Goal: Task Accomplishment & Management: Manage account settings

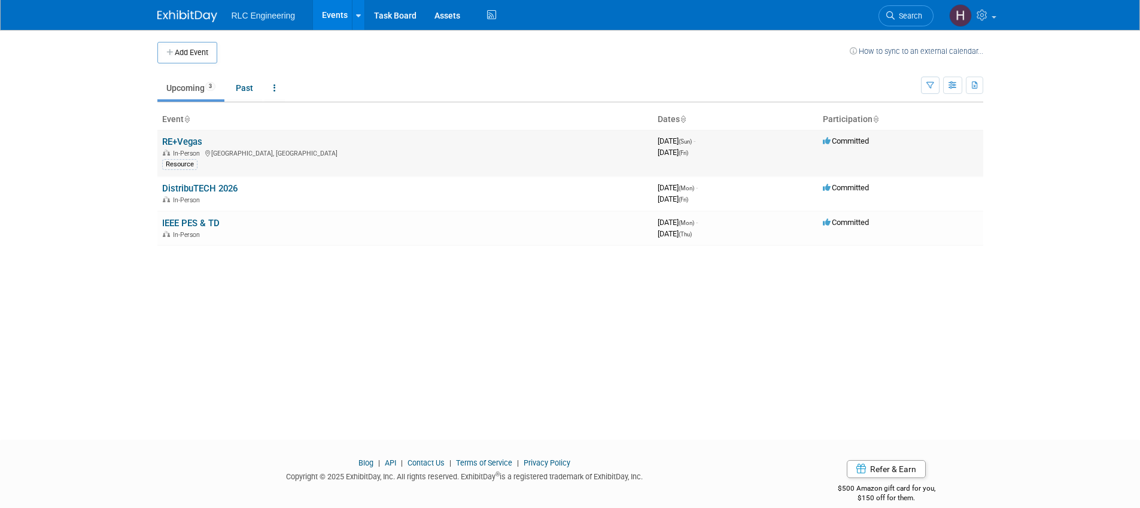
click at [190, 142] on link "RE+Vegas" at bounding box center [182, 141] width 40 height 11
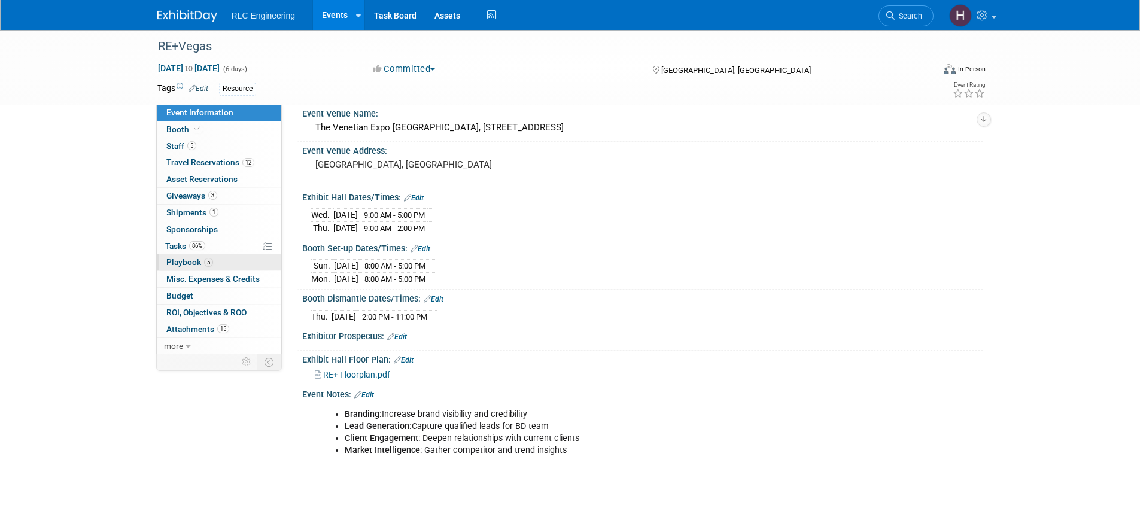
scroll to position [109, 0]
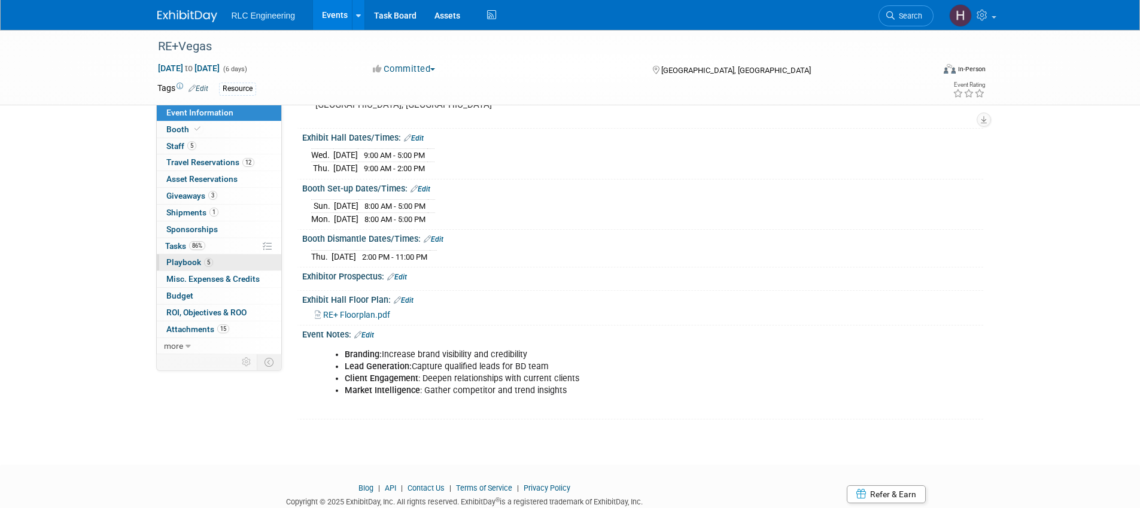
click at [214, 263] on link "5 Playbook 5" at bounding box center [219, 262] width 124 height 16
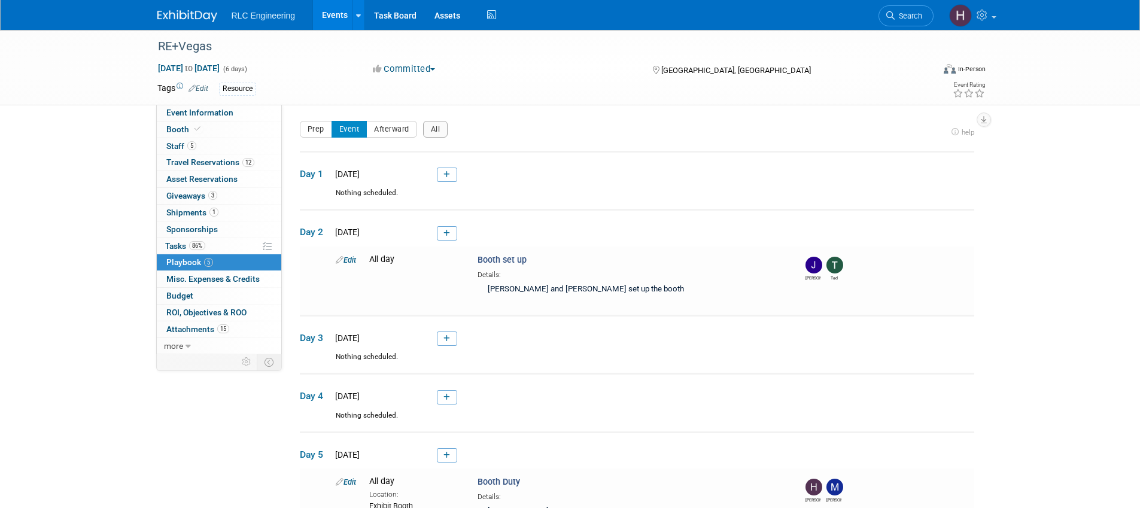
scroll to position [2, 0]
click at [206, 331] on span "Attachments 15" at bounding box center [197, 329] width 63 height 10
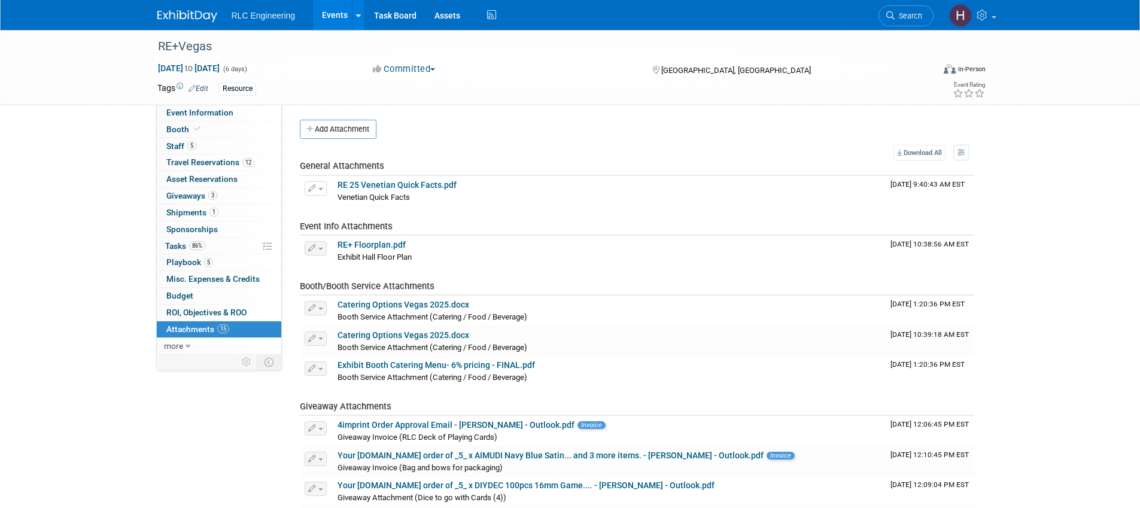
scroll to position [0, 0]
click at [201, 301] on link "Budget" at bounding box center [219, 296] width 124 height 16
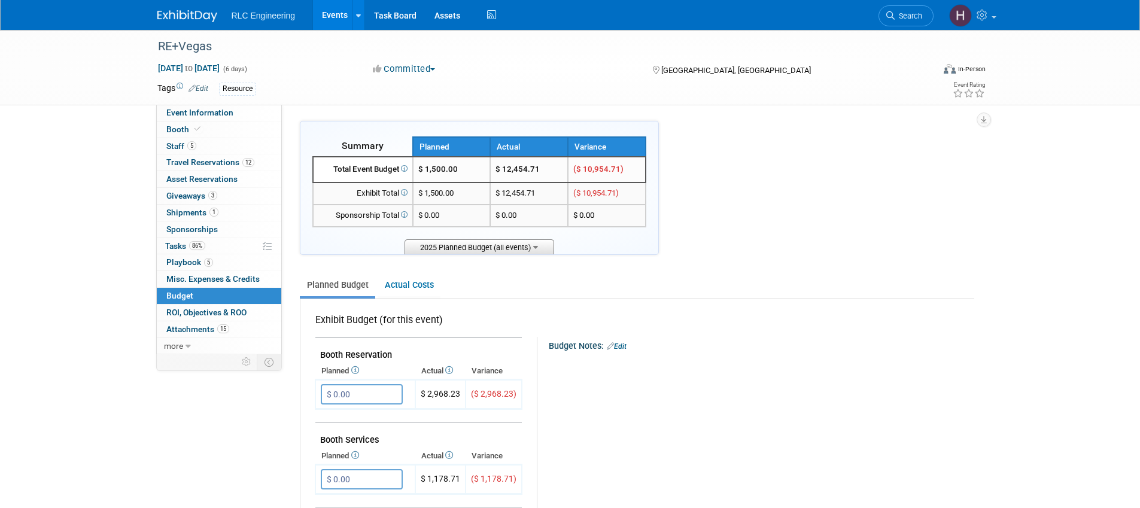
click at [509, 246] on span "2025 Planned Budget (all events)" at bounding box center [480, 246] width 150 height 15
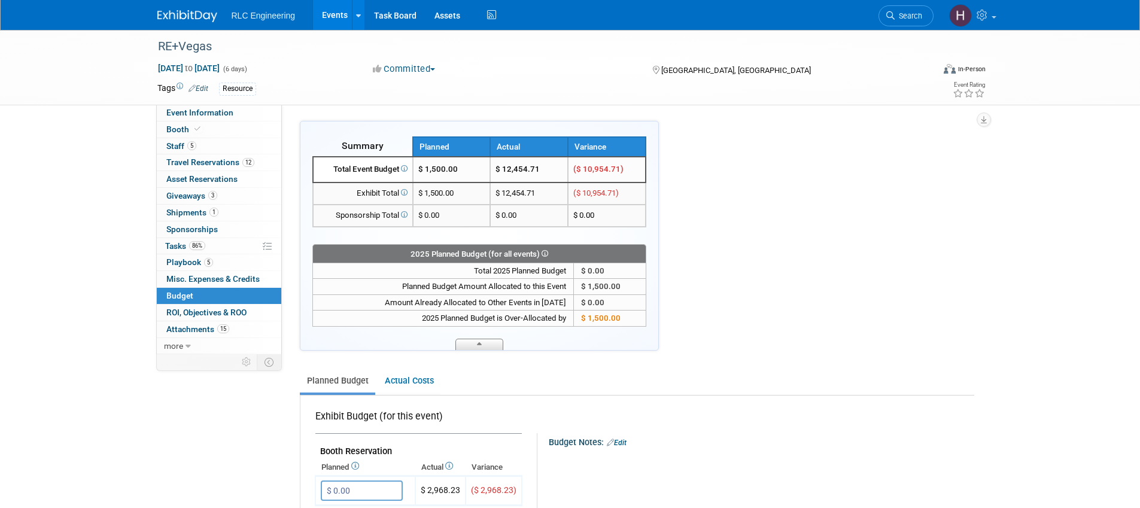
click at [463, 341] on span at bounding box center [479, 344] width 48 height 11
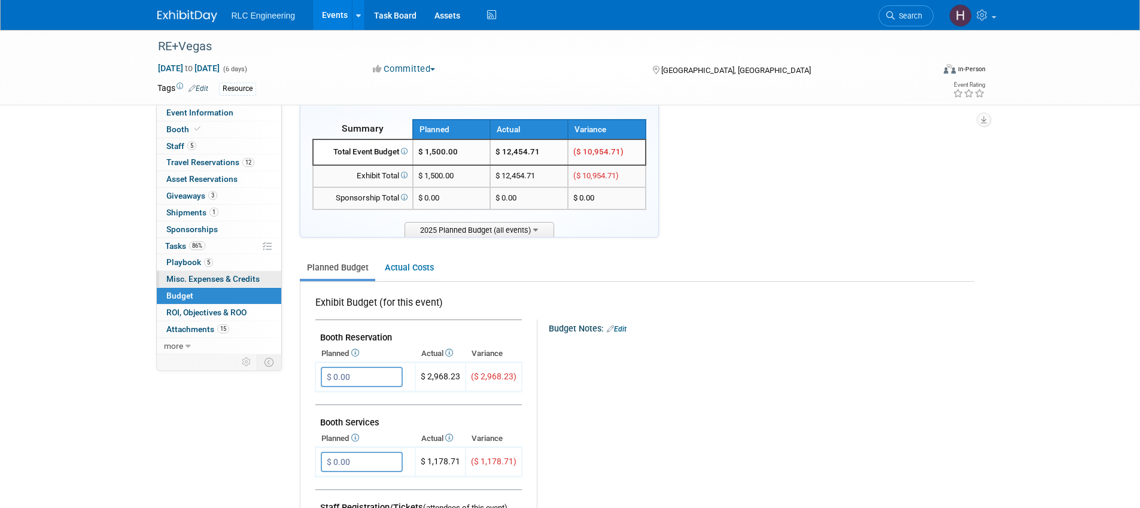
scroll to position [32, 0]
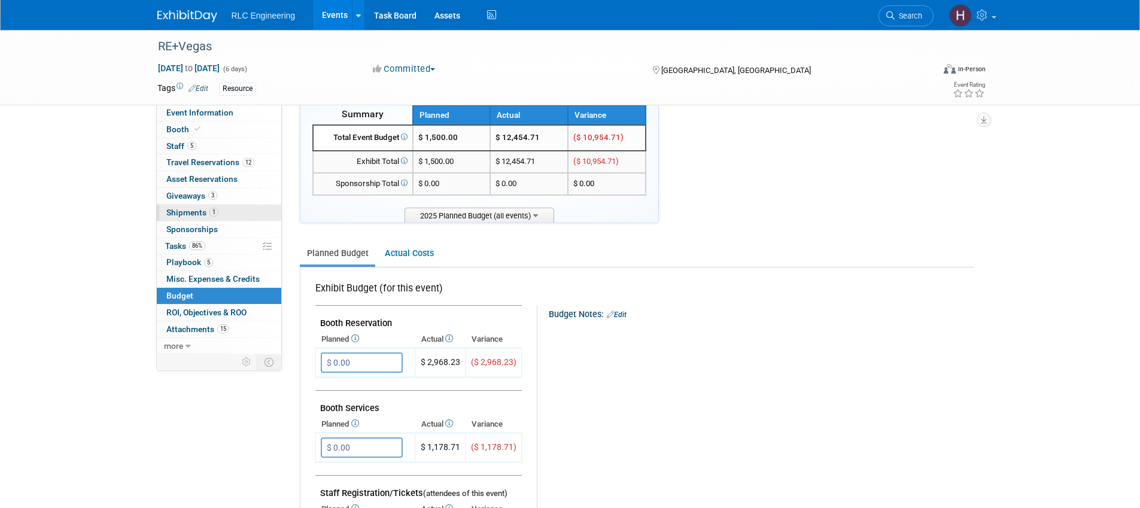
click at [179, 215] on span "Shipments 1" at bounding box center [192, 213] width 52 height 10
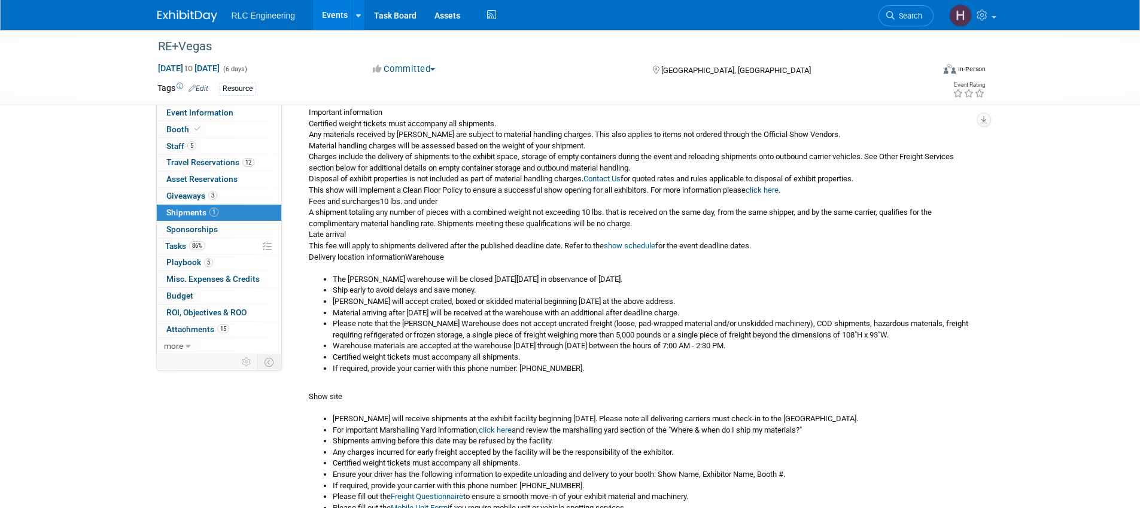
scroll to position [557, 0]
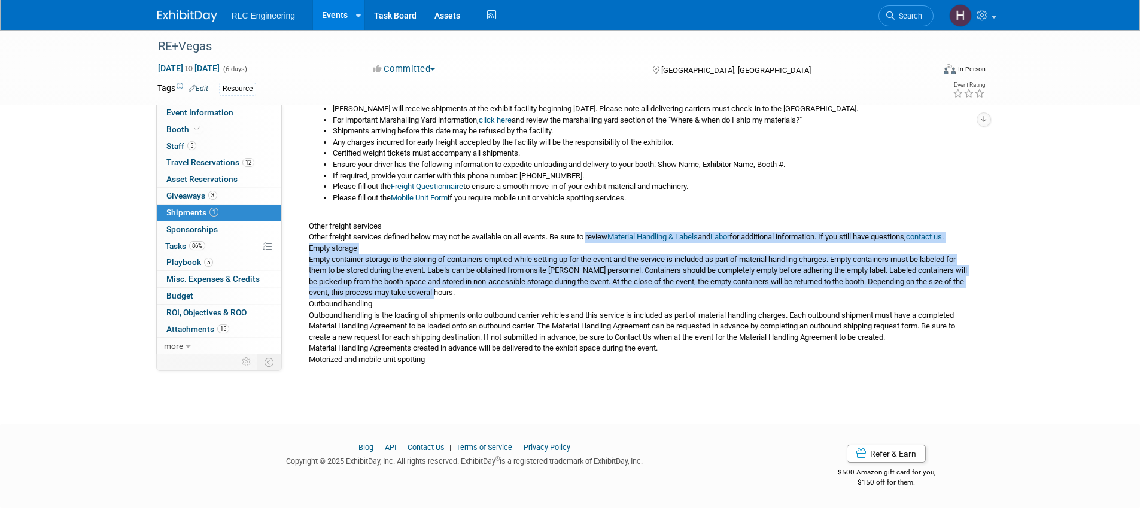
drag, startPoint x: 589, startPoint y: 238, endPoint x: 567, endPoint y: 299, distance: 65.3
click at [567, 299] on div "(800) 995-3579 Mon - Fri 8am - 7pm CT exhibit.transportation@freeman.com https:…" at bounding box center [637, 25] width 675 height 681
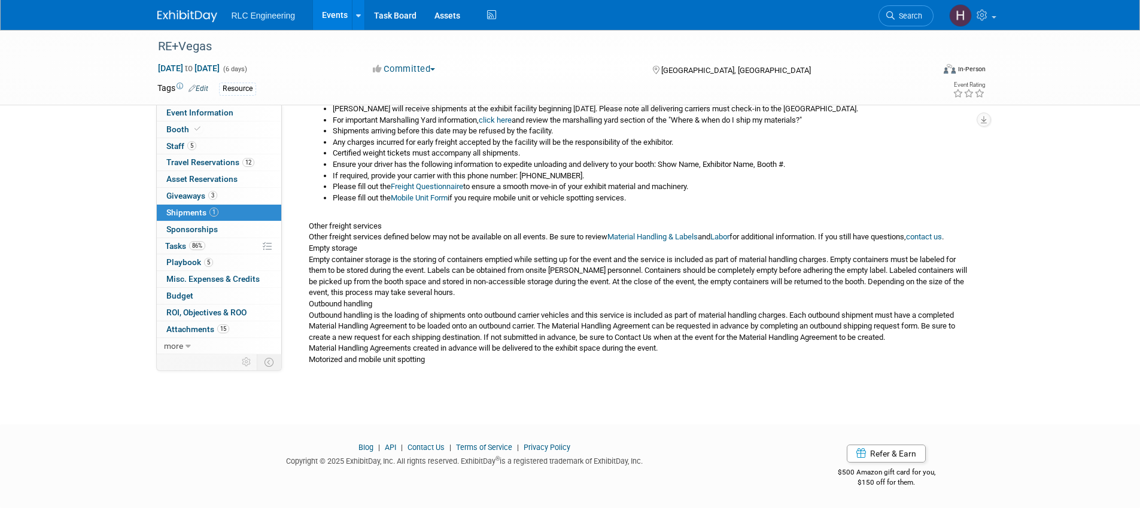
click at [567, 299] on div "(800) 995-3579 Mon - Fri 8am - 7pm CT exhibit.transportation@freeman.com https:…" at bounding box center [637, 25] width 675 height 681
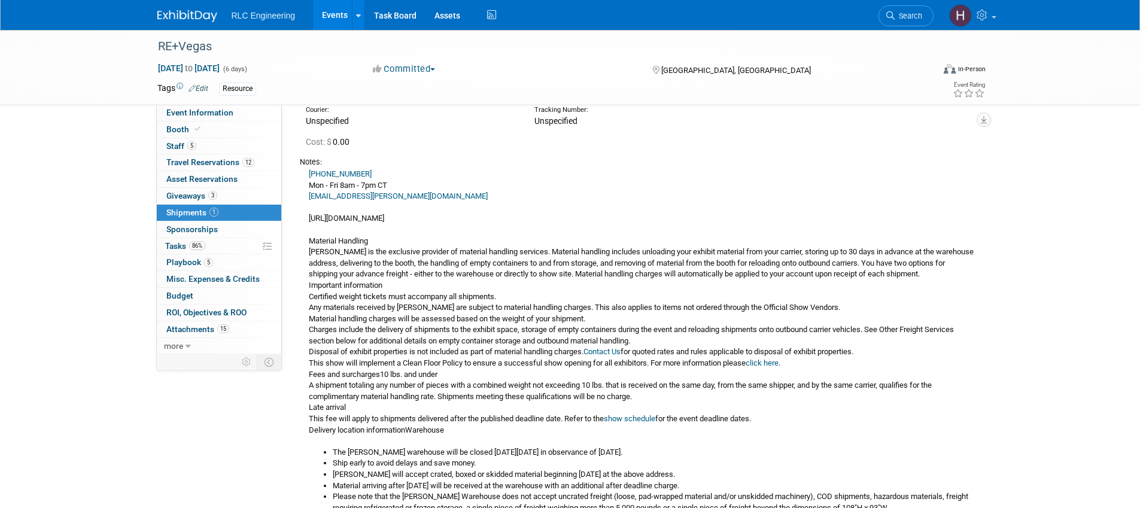
scroll to position [0, 0]
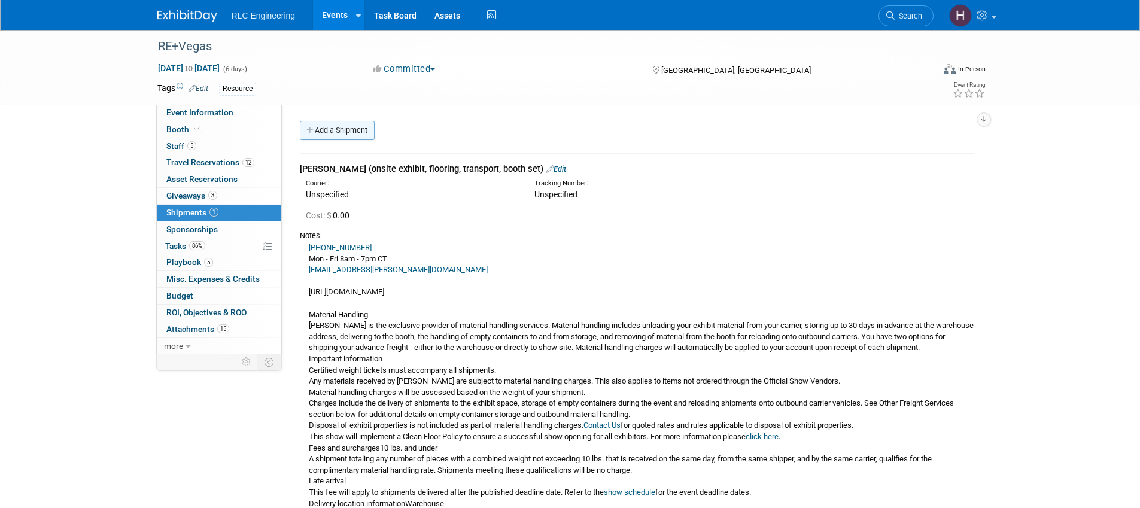
click at [339, 126] on link "Add a Shipment" at bounding box center [337, 130] width 75 height 19
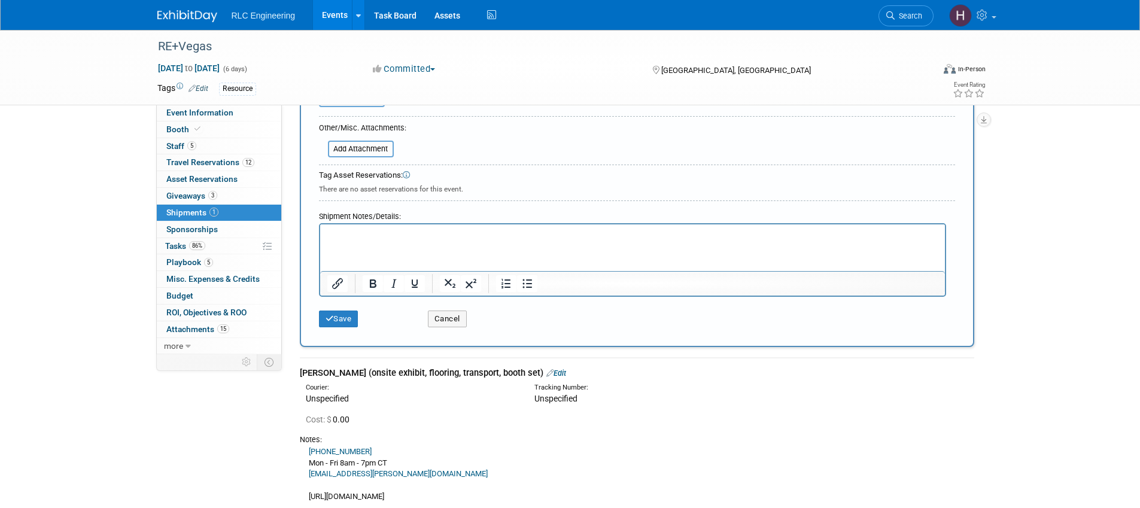
scroll to position [315, 0]
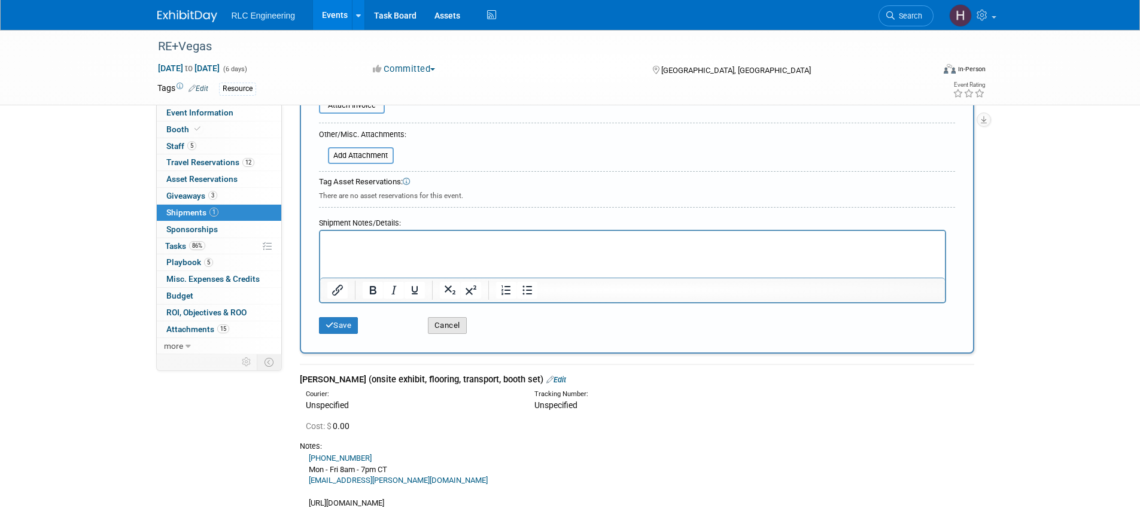
click at [434, 329] on button "Cancel" at bounding box center [447, 325] width 39 height 17
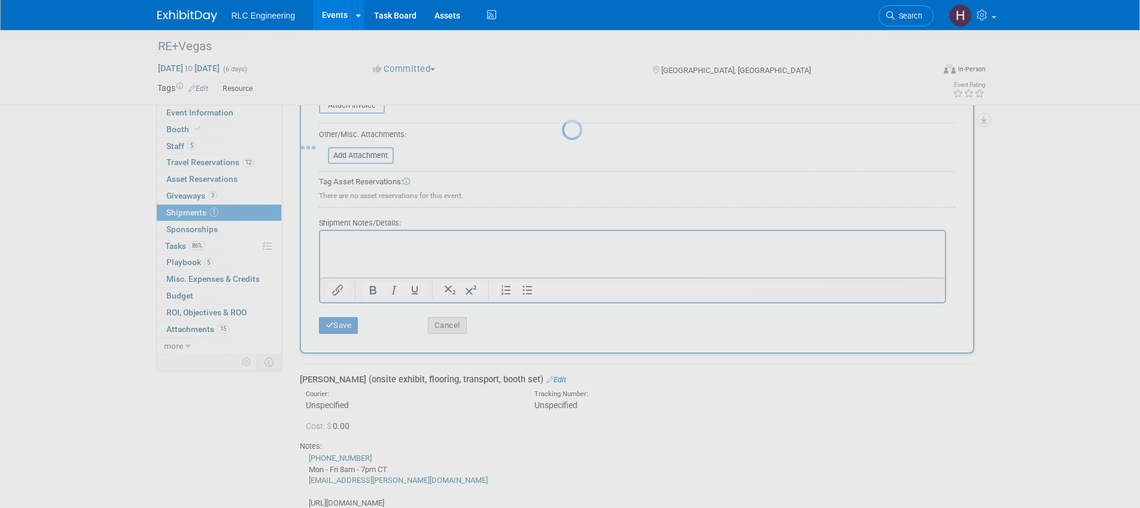
scroll to position [0, 0]
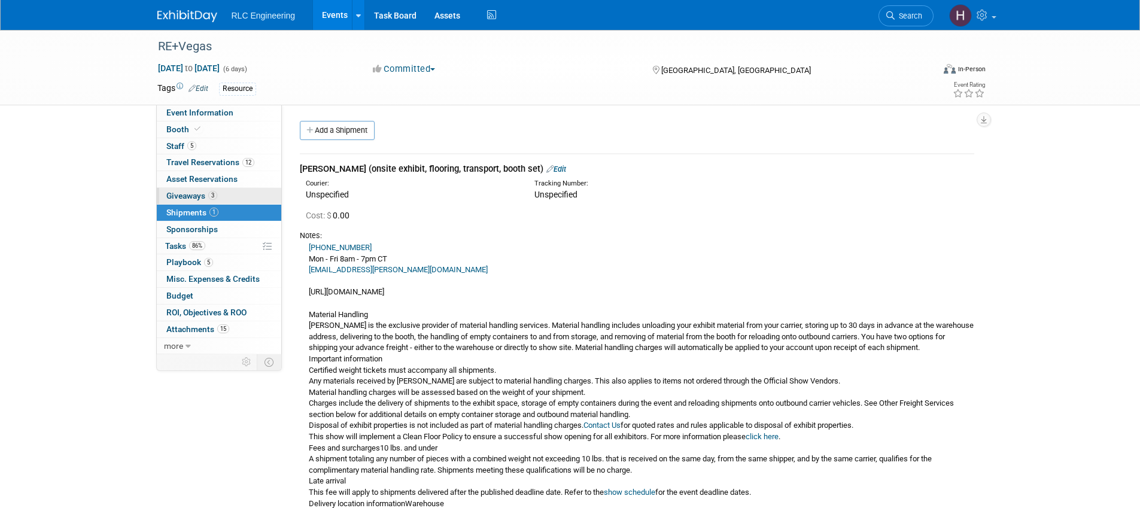
click at [227, 201] on link "3 Giveaways 3" at bounding box center [219, 196] width 124 height 16
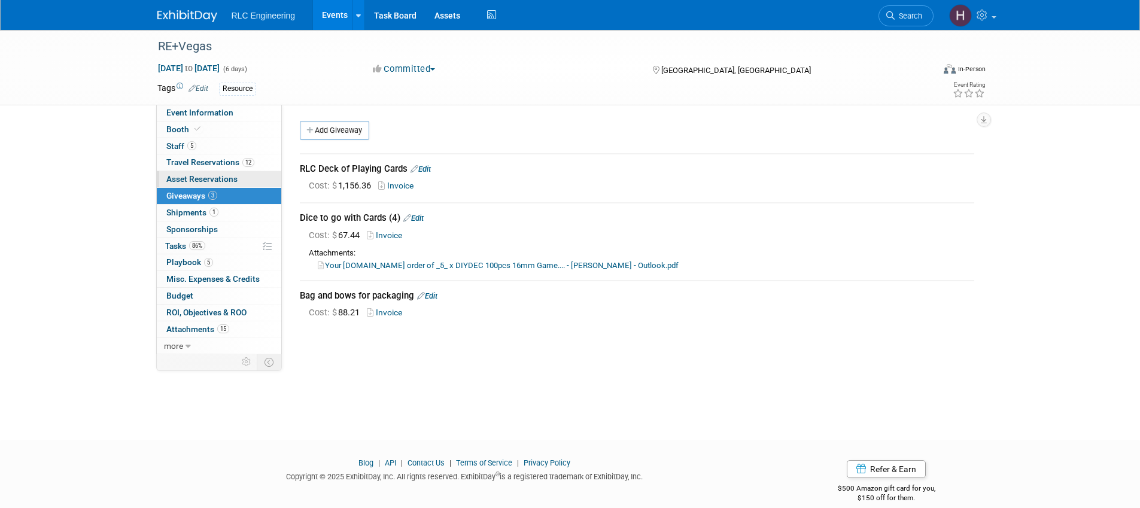
click at [189, 181] on span "Asset Reservations 0" at bounding box center [201, 179] width 71 height 10
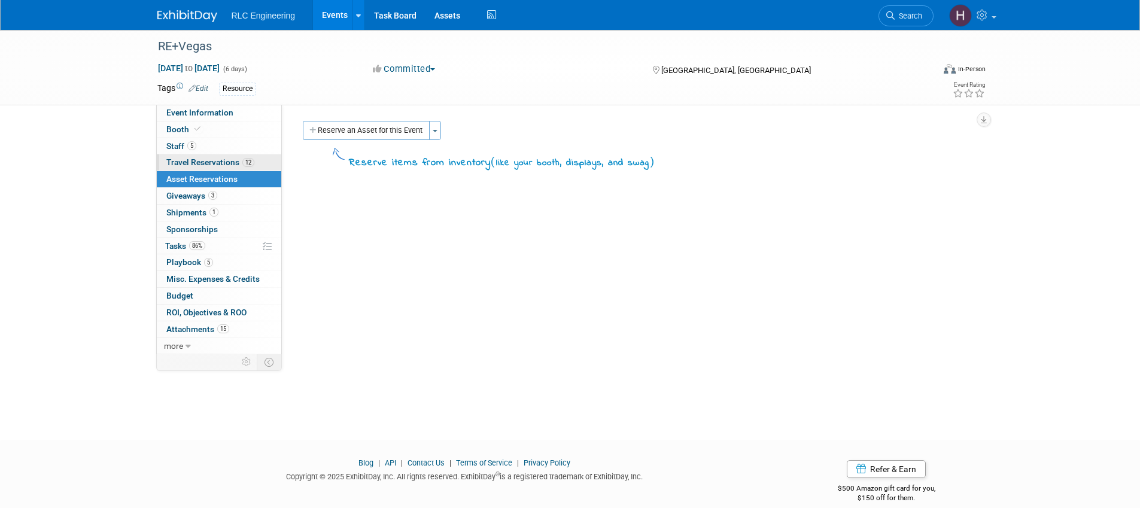
click at [189, 164] on span "Travel Reservations 12" at bounding box center [210, 162] width 88 height 10
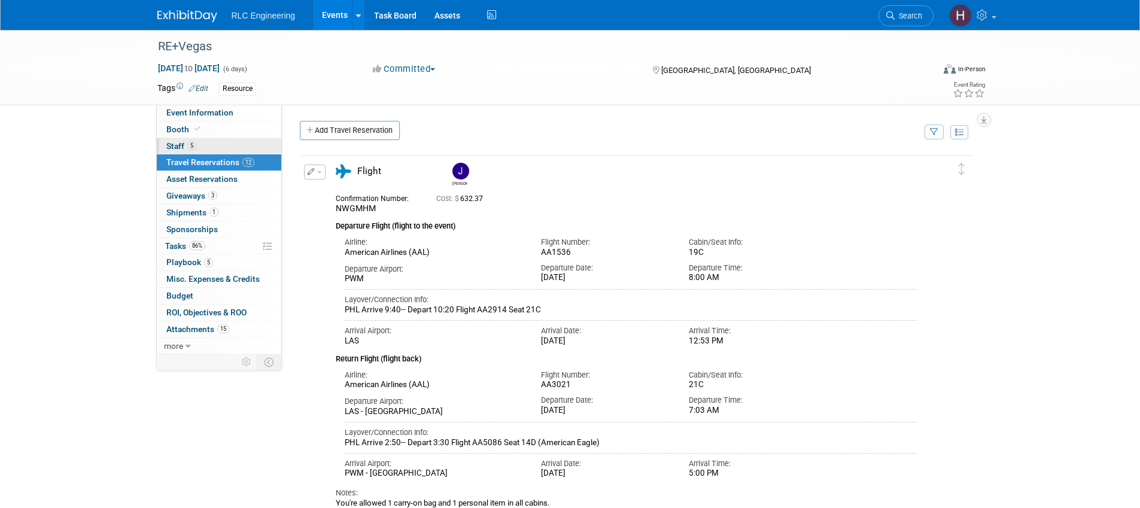
click at [190, 146] on span "5" at bounding box center [191, 145] width 9 height 9
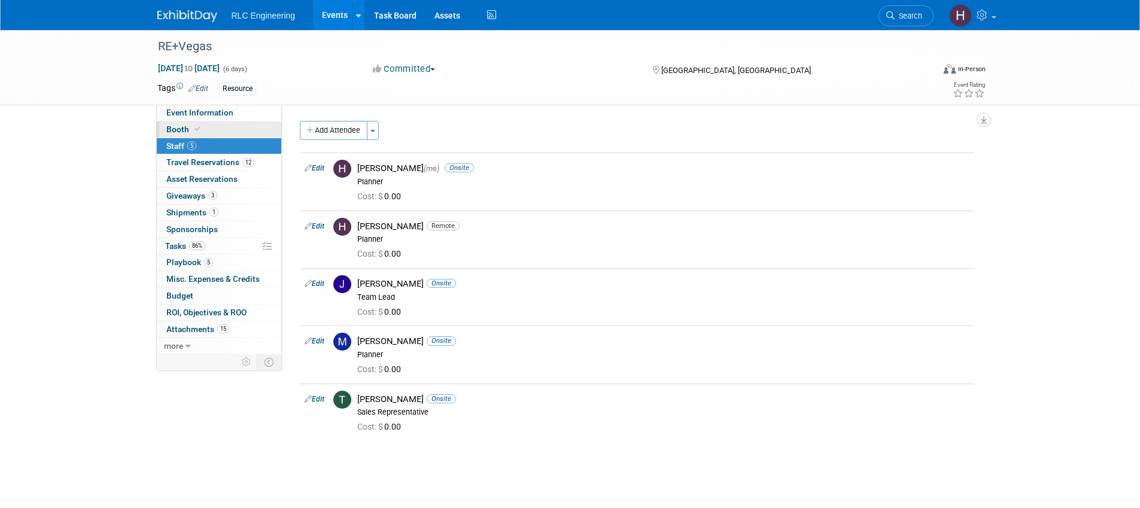
click at [192, 129] on span at bounding box center [197, 128] width 11 height 9
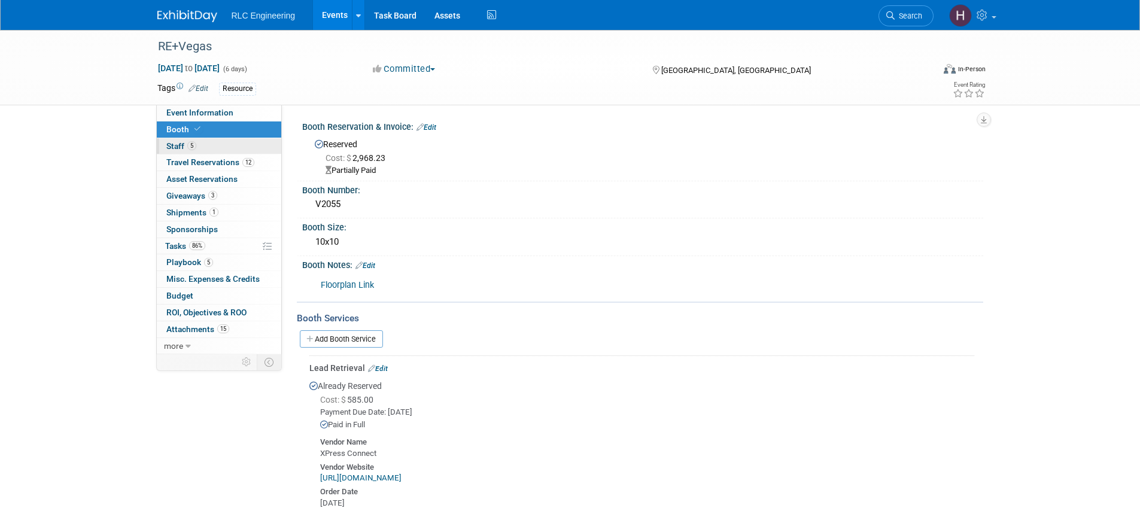
click at [196, 145] on link "5 Staff 5" at bounding box center [219, 146] width 124 height 16
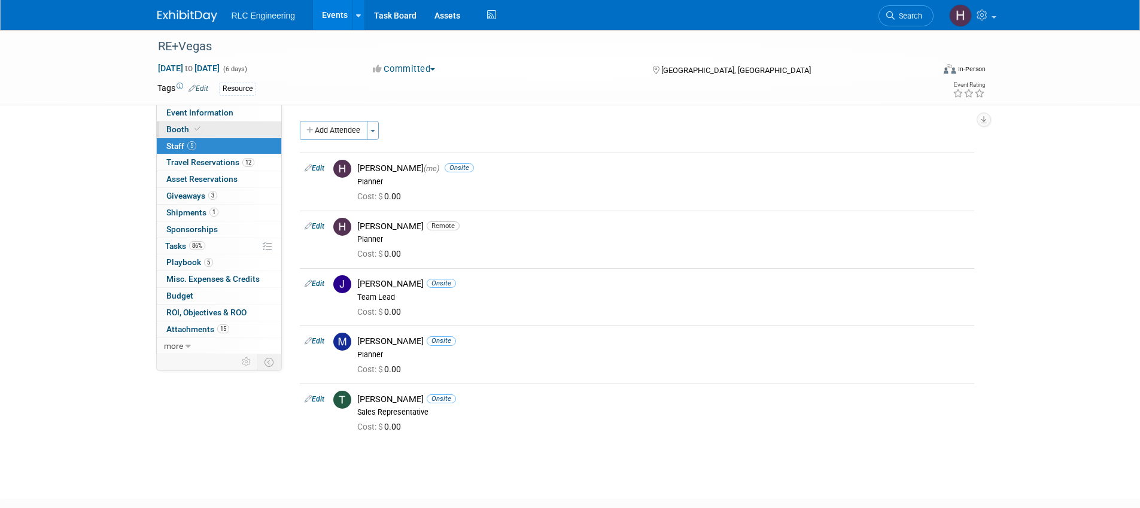
click at [195, 136] on link "Booth" at bounding box center [219, 130] width 124 height 16
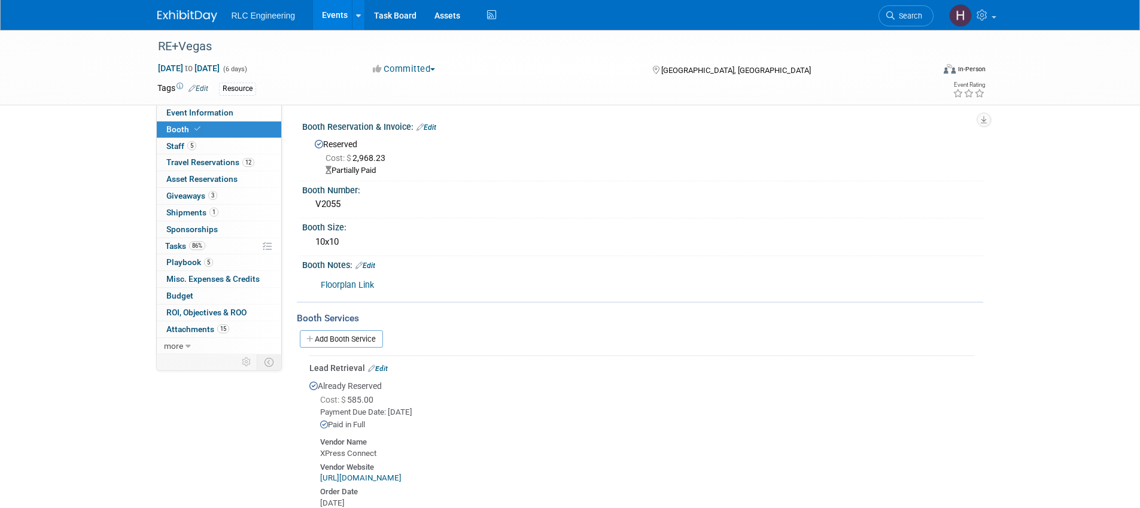
click at [339, 285] on link "Floorplan Link" at bounding box center [347, 285] width 53 height 10
click at [263, 247] on icon at bounding box center [267, 246] width 9 height 9
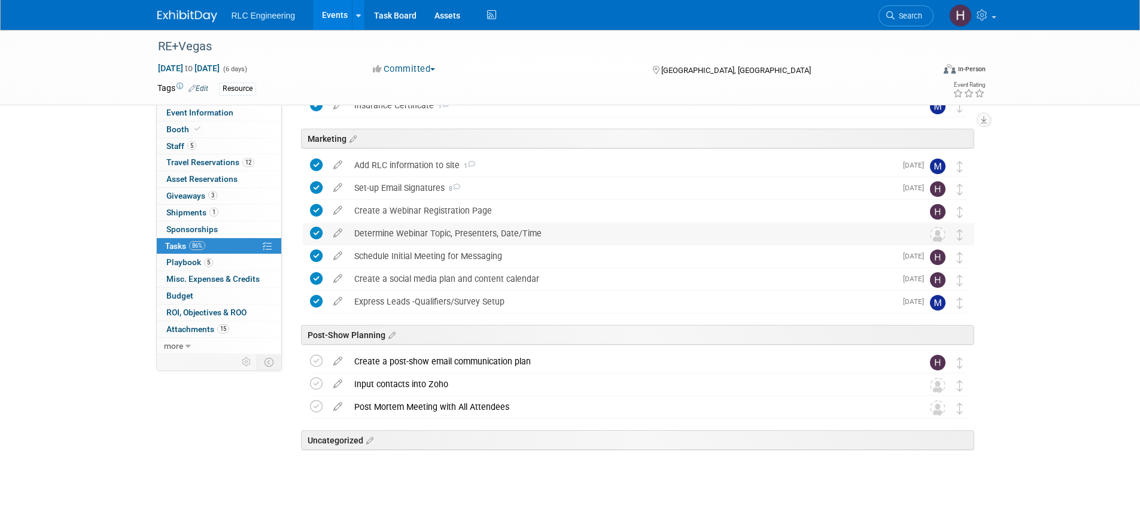
scroll to position [395, 0]
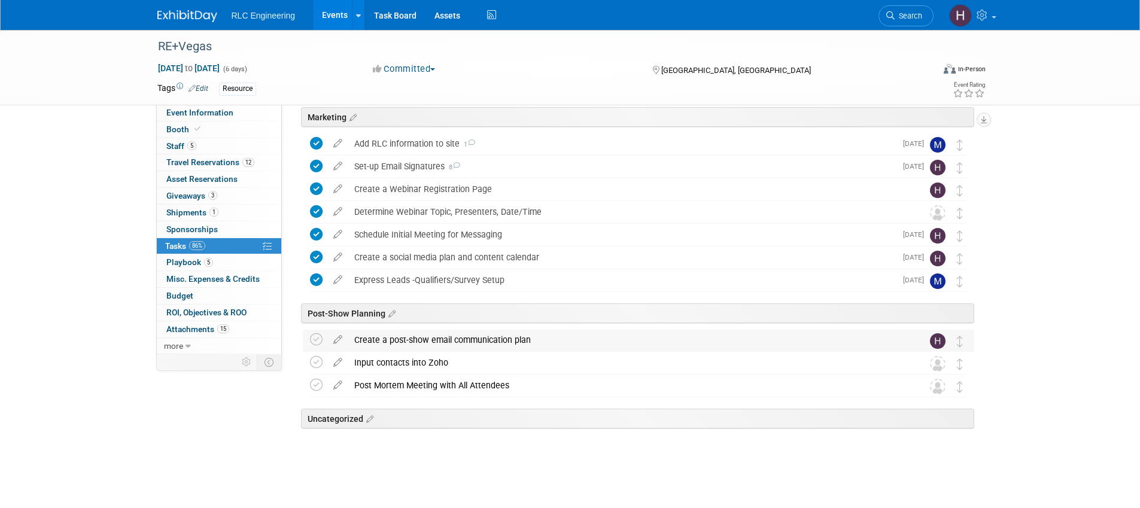
click at [442, 340] on div "Create a post-show email communication plan" at bounding box center [627, 340] width 558 height 20
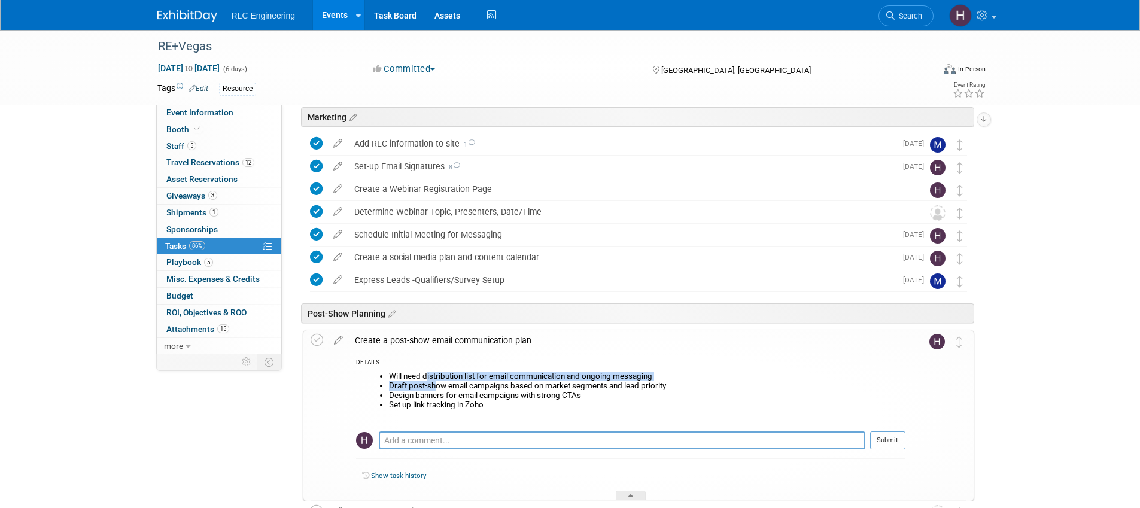
drag, startPoint x: 433, startPoint y: 386, endPoint x: 427, endPoint y: 376, distance: 11.6
click at [427, 376] on ul "Will need distribution list for email communication and ongoing messaging Draft…" at bounding box center [635, 391] width 540 height 38
click at [426, 376] on li "Will need distribution list for email communication and ongoing messaging" at bounding box center [647, 377] width 517 height 10
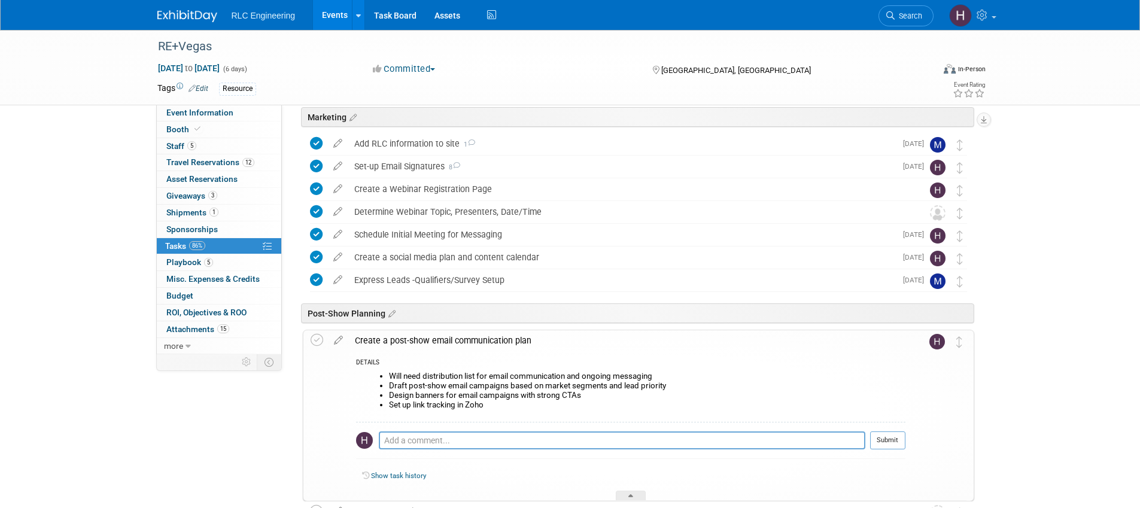
click at [440, 388] on li "Draft post-show email campaigns based on market segments and lead priority" at bounding box center [647, 386] width 517 height 10
click at [438, 387] on li "Draft post-show email campaigns based on market segments and lead priority" at bounding box center [647, 386] width 517 height 10
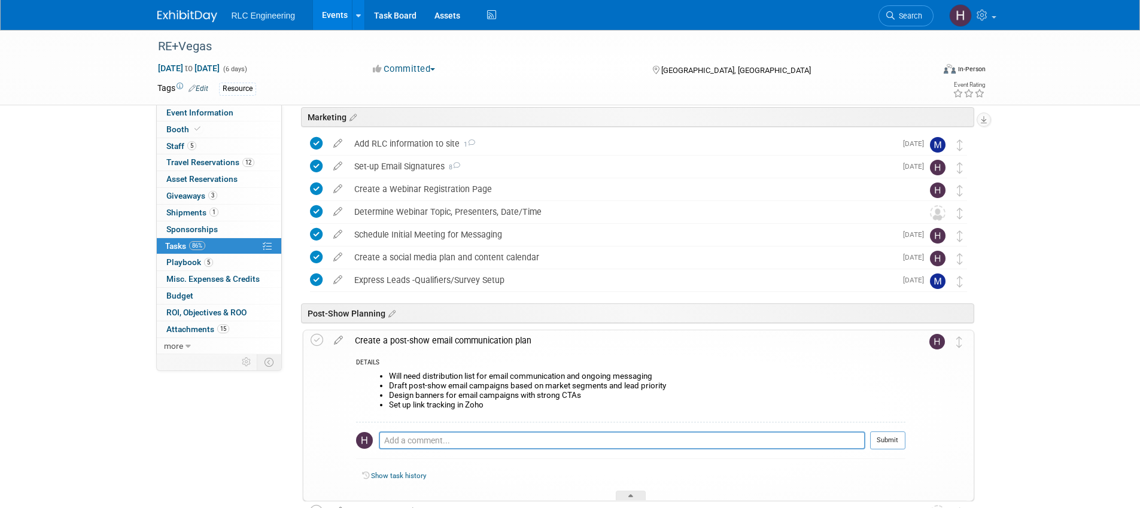
click at [410, 394] on li "Design banners for email campaigns with strong CTAs" at bounding box center [647, 396] width 517 height 10
click at [460, 397] on li "Design banners for email campaigns with strong CTAs" at bounding box center [647, 396] width 517 height 10
click at [486, 409] on li "Set up link tracking in Zoho" at bounding box center [647, 405] width 517 height 10
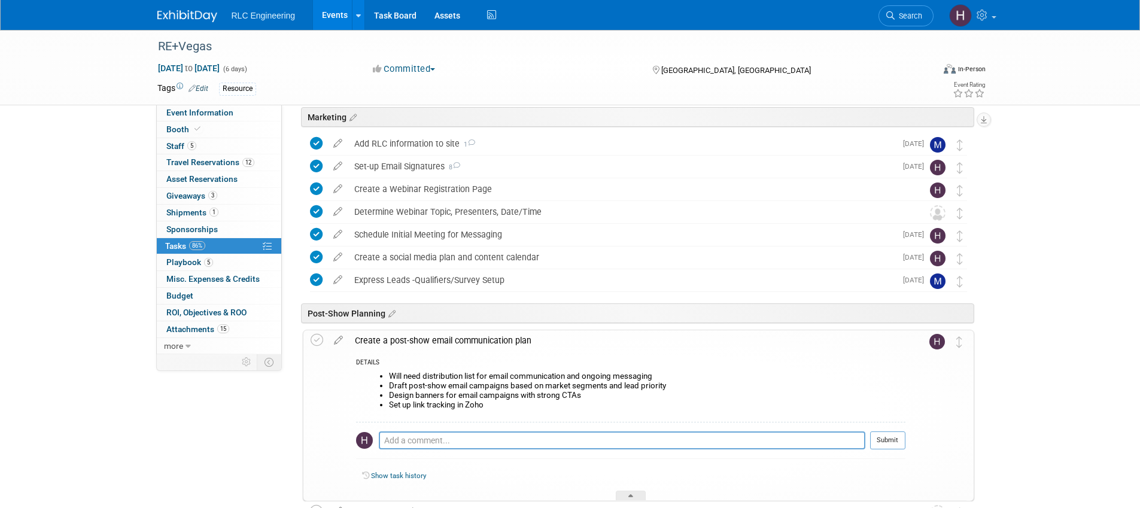
click at [486, 408] on li "Set up link tracking in Zoho" at bounding box center [647, 405] width 517 height 10
click at [485, 408] on li "Set up link tracking in Zoho" at bounding box center [647, 405] width 517 height 10
click at [472, 403] on li "Set up link tracking in Zoho" at bounding box center [647, 405] width 517 height 10
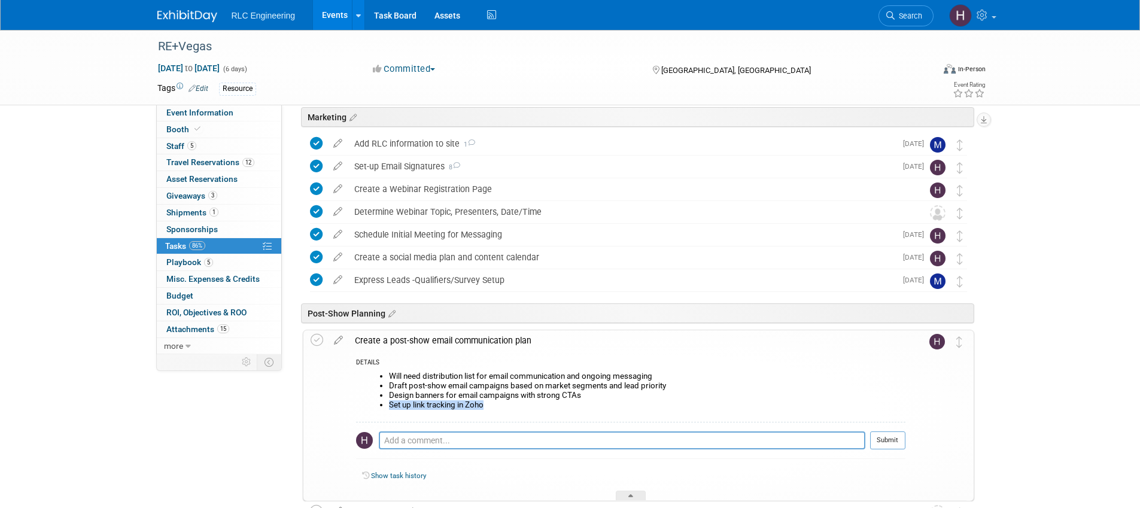
drag, startPoint x: 458, startPoint y: 405, endPoint x: 441, endPoint y: 384, distance: 26.8
click at [458, 405] on li "Set up link tracking in Zoho" at bounding box center [647, 405] width 517 height 10
click at [354, 342] on div "Create a post-show email communication plan" at bounding box center [627, 340] width 557 height 20
